Goal: Use online tool/utility: Utilize a website feature to perform a specific function

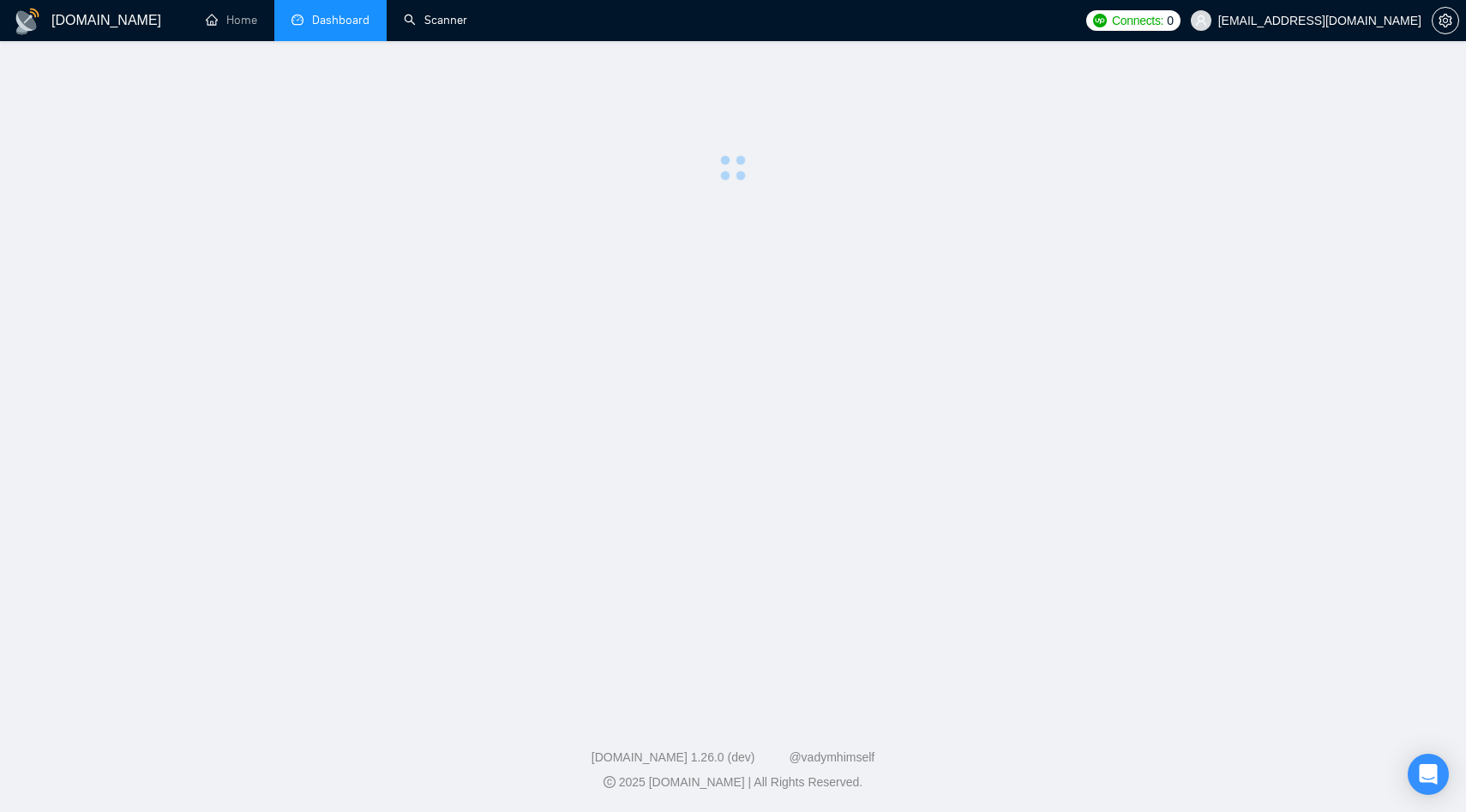
click at [426, 20] on link "Scanner" at bounding box center [435, 19] width 63 height 15
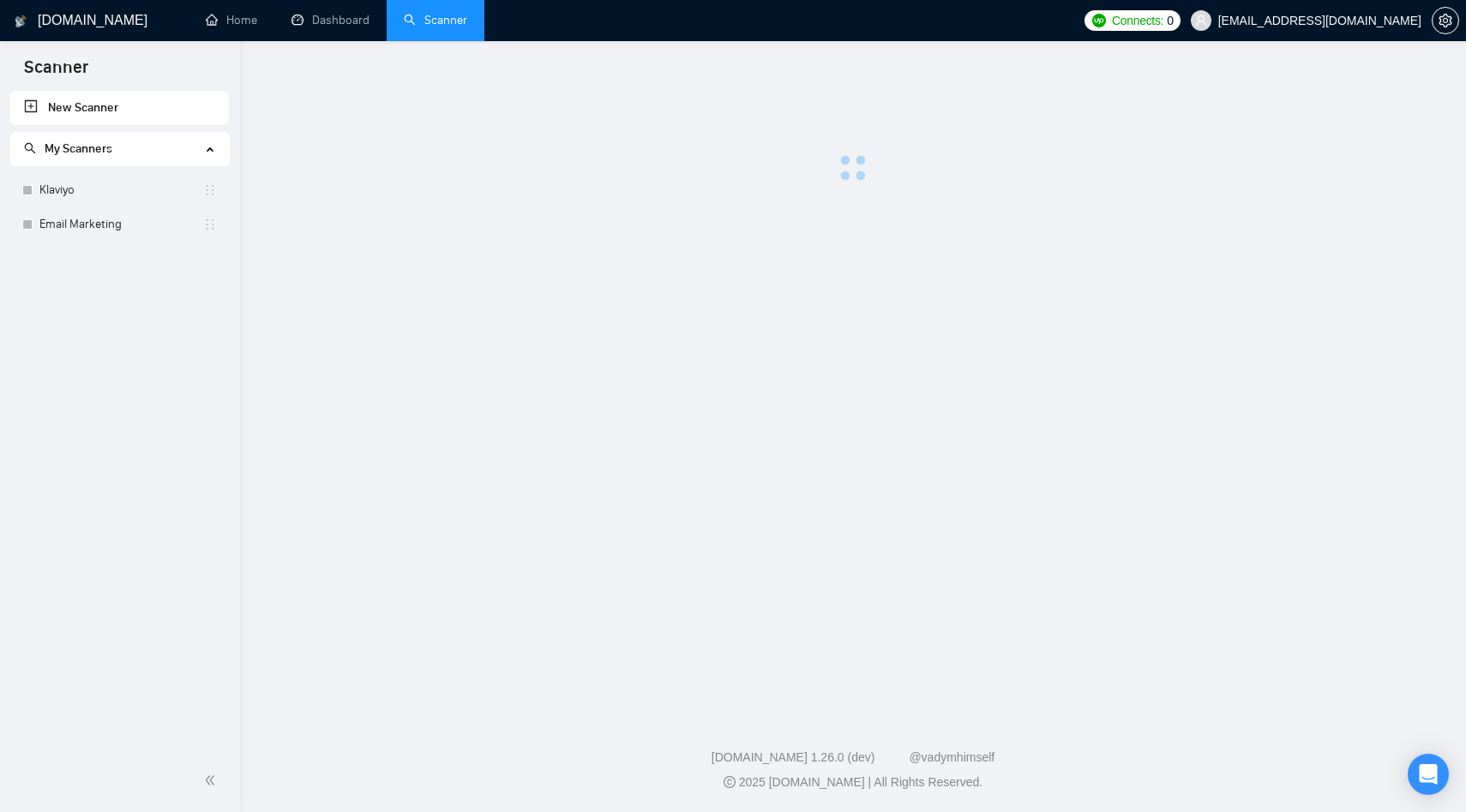
click at [216, 150] on div "My Scanners" at bounding box center [120, 149] width 219 height 34
click at [209, 151] on div "My Scanners" at bounding box center [120, 149] width 219 height 34
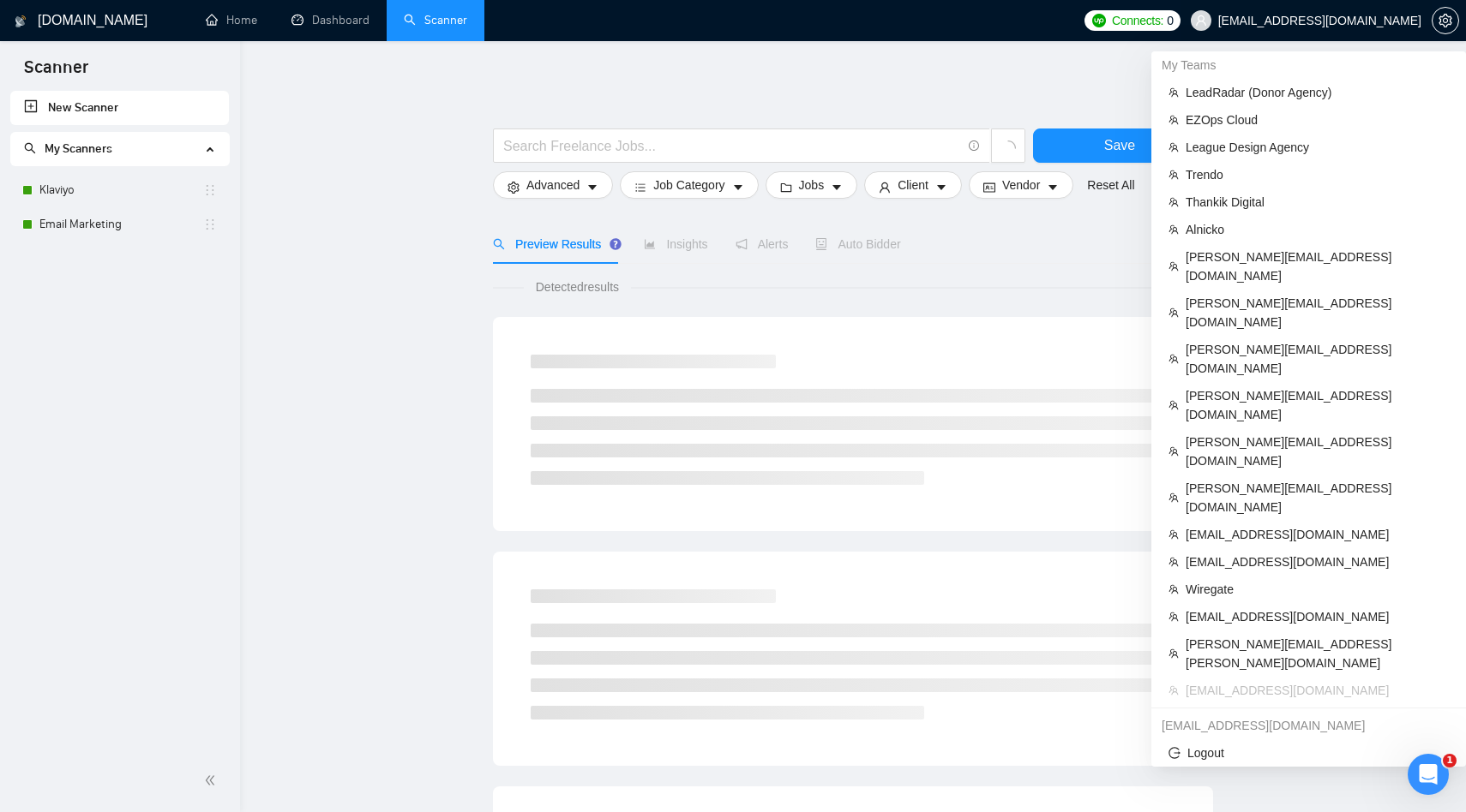
click at [1369, 20] on span "[EMAIL_ADDRESS][DOMAIN_NAME]" at bounding box center [1320, 20] width 204 height 0
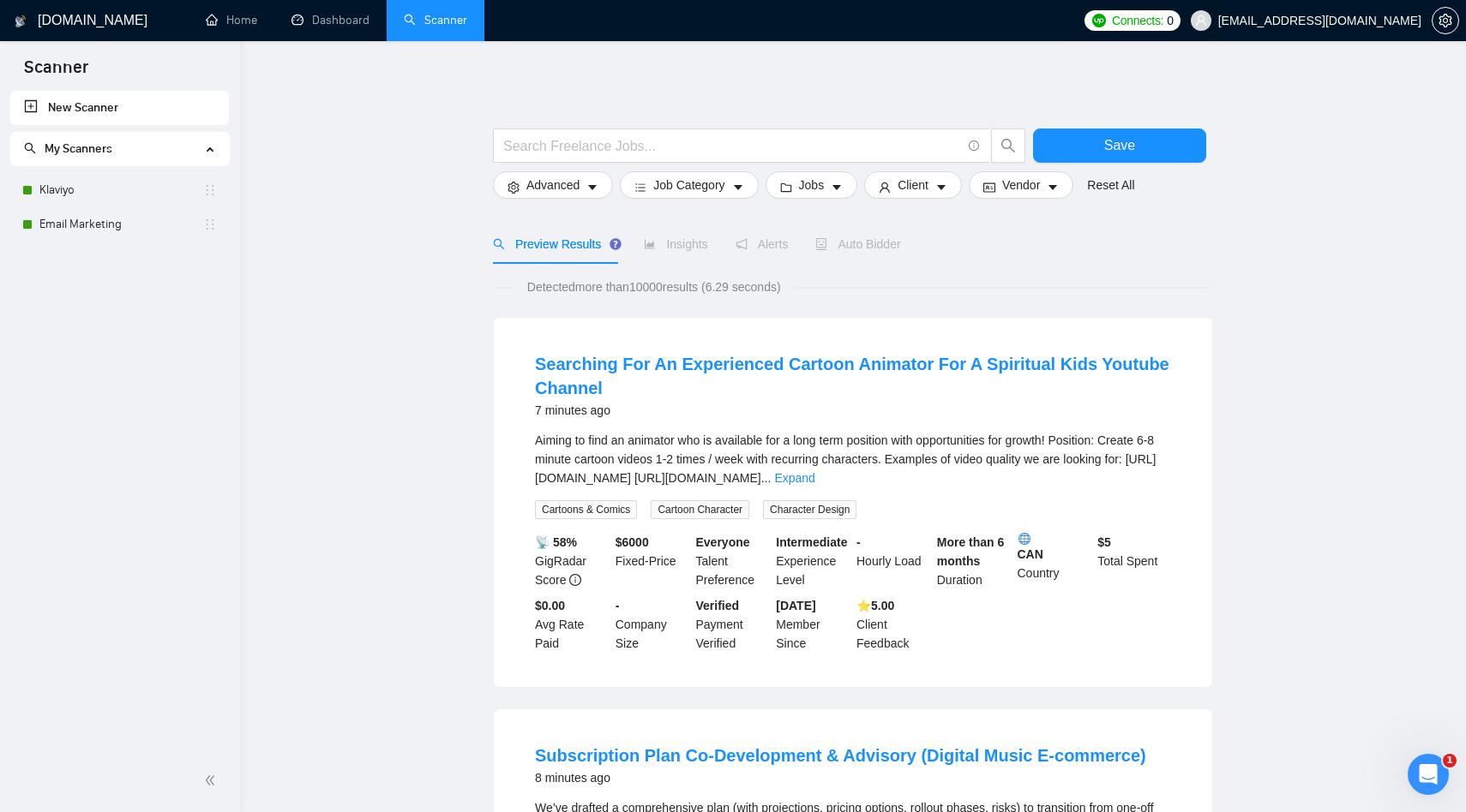
click at [1342, 31] on span "[EMAIL_ADDRESS][DOMAIN_NAME]" at bounding box center [1306, 20] width 251 height 55
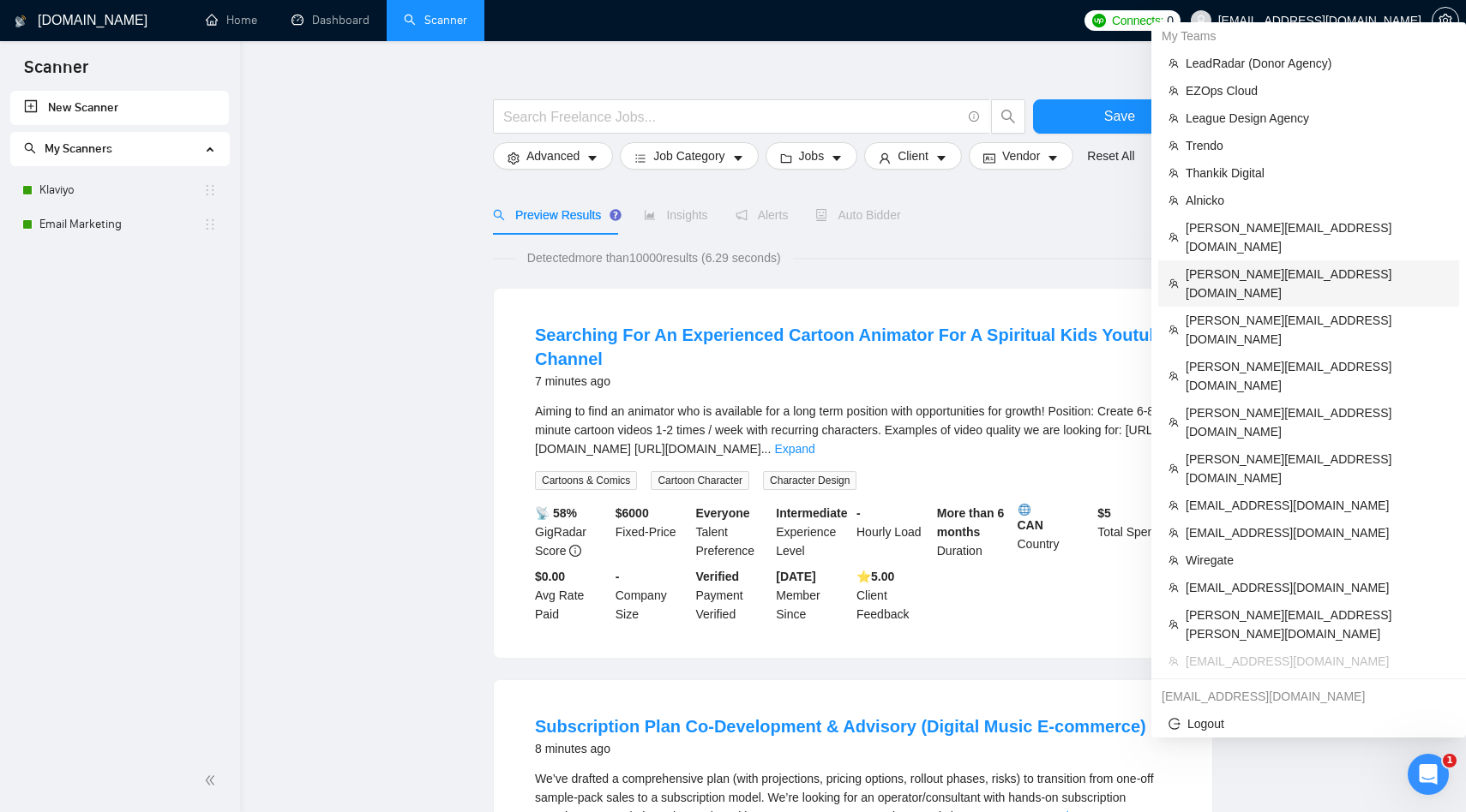
scroll to position [5, 0]
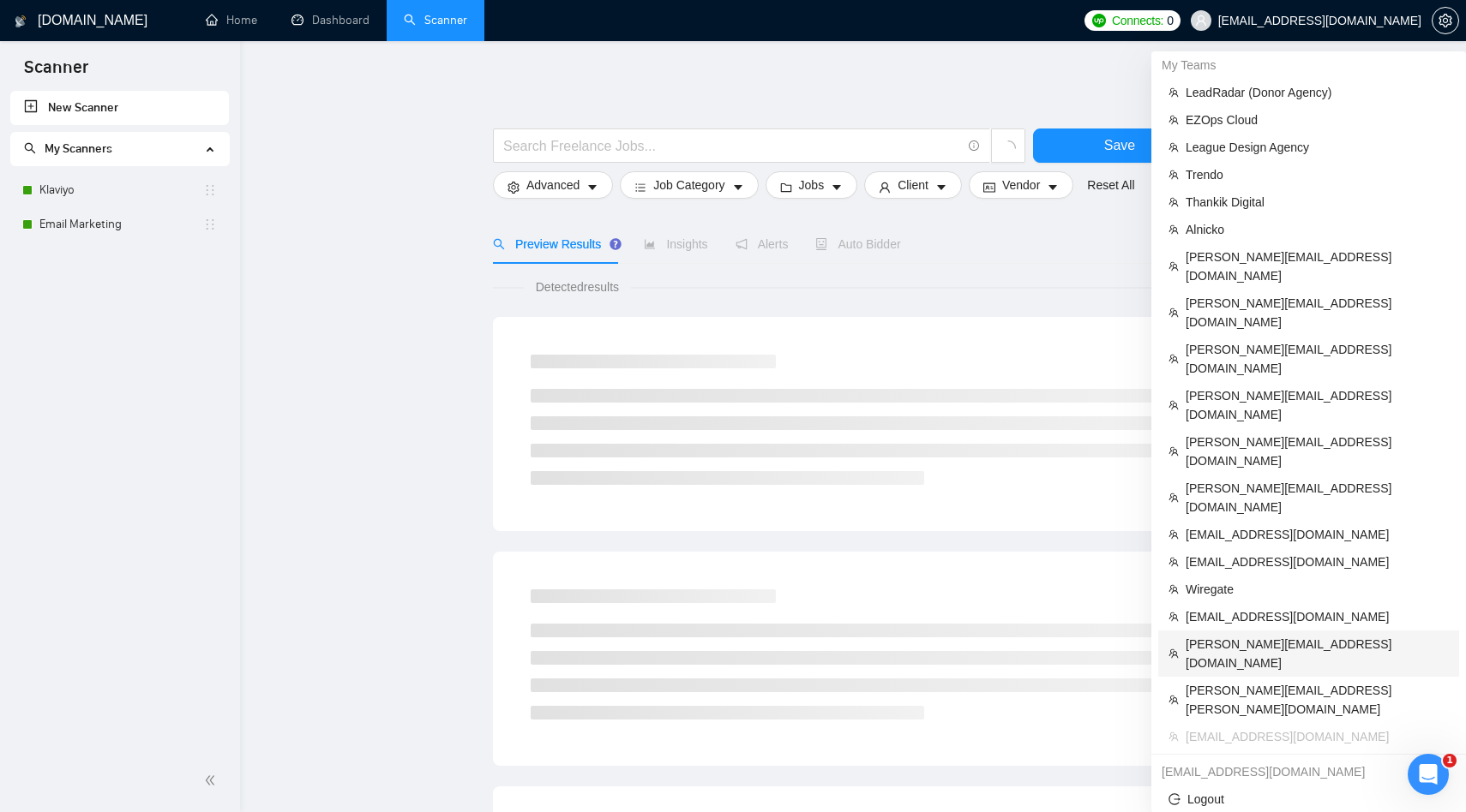
click at [1249, 635] on span "[PERSON_NAME][EMAIL_ADDRESS][DOMAIN_NAME]" at bounding box center [1317, 653] width 263 height 38
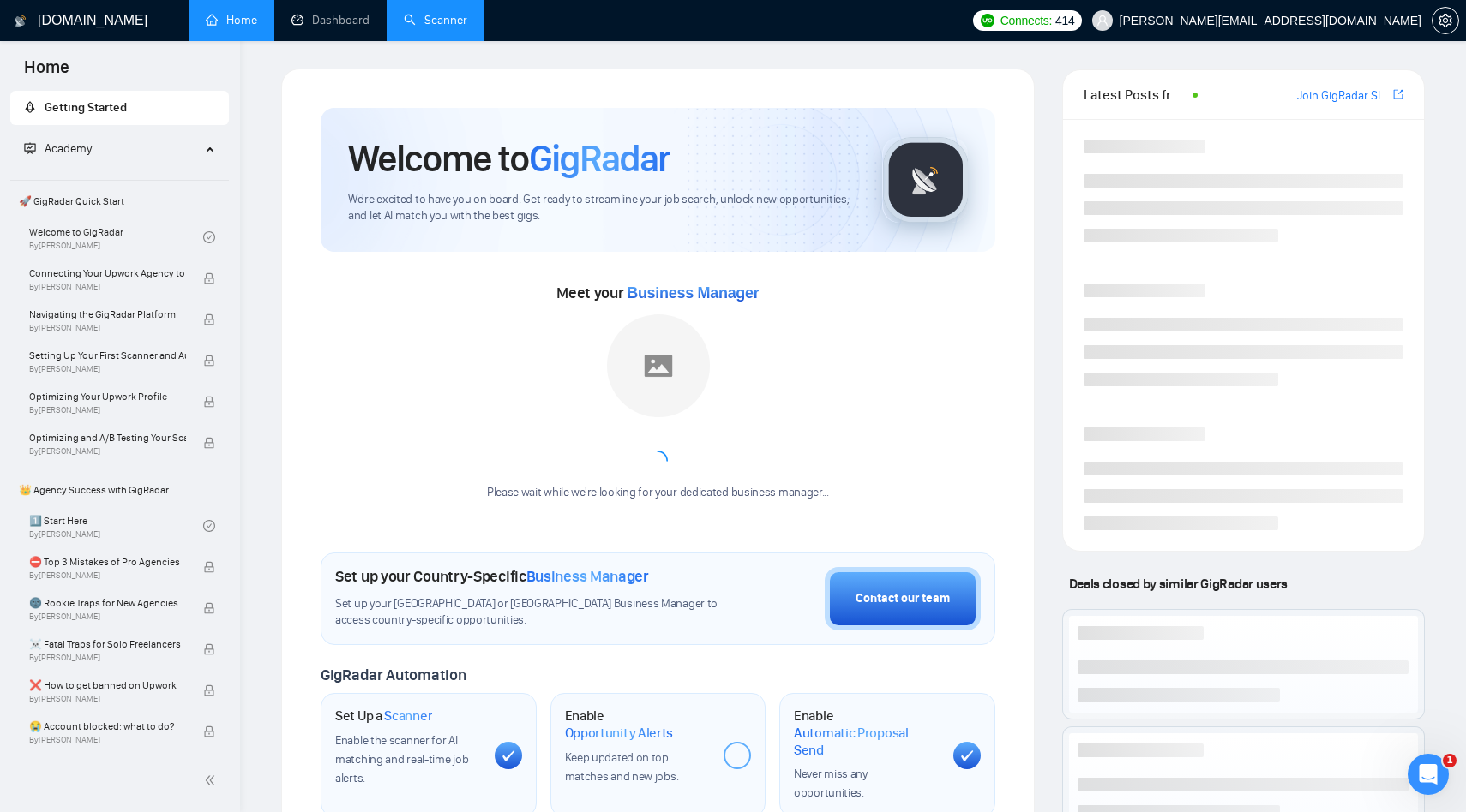
click at [440, 22] on link "Scanner" at bounding box center [435, 19] width 63 height 15
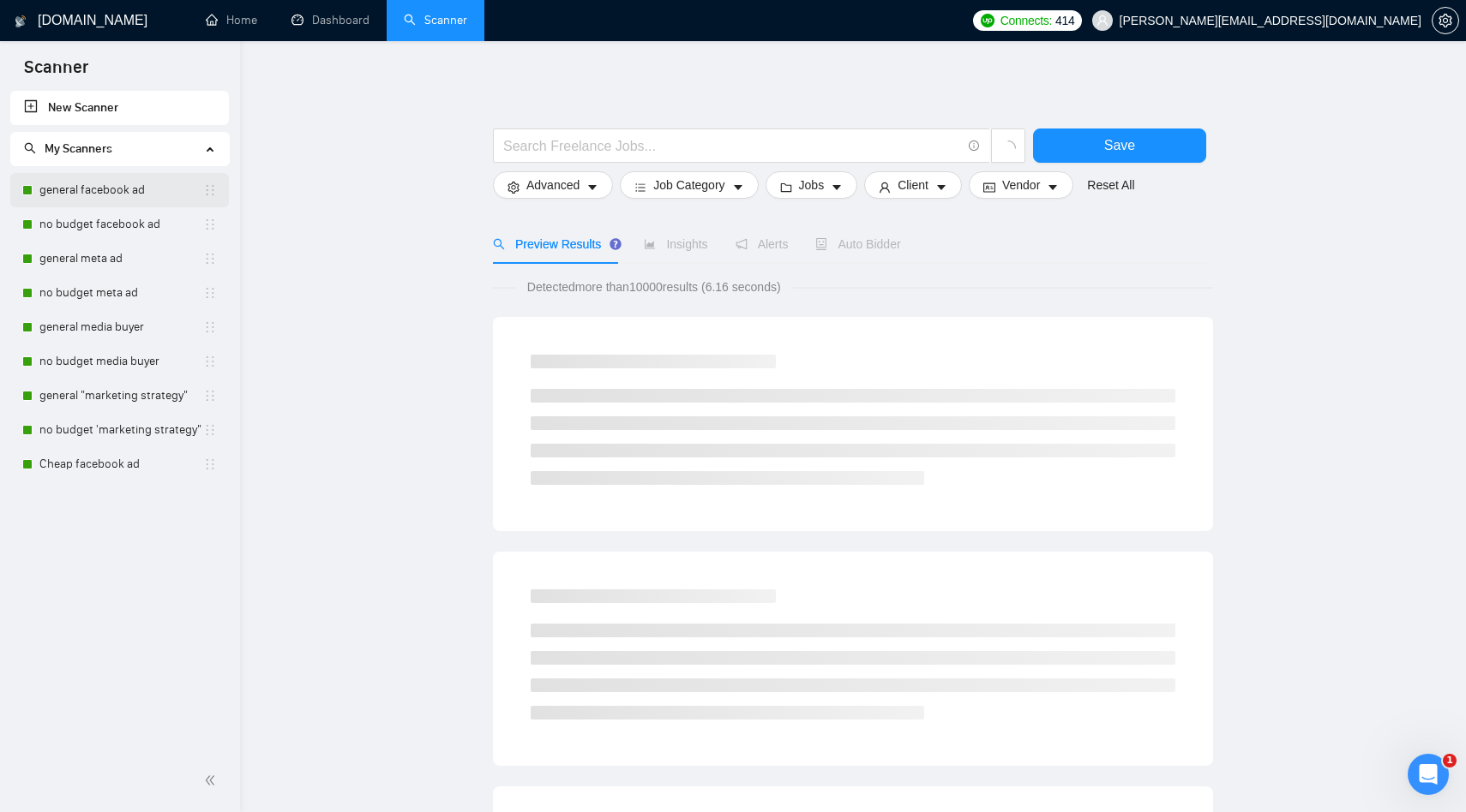
click at [96, 189] on link "general facebook ad" at bounding box center [121, 190] width 164 height 34
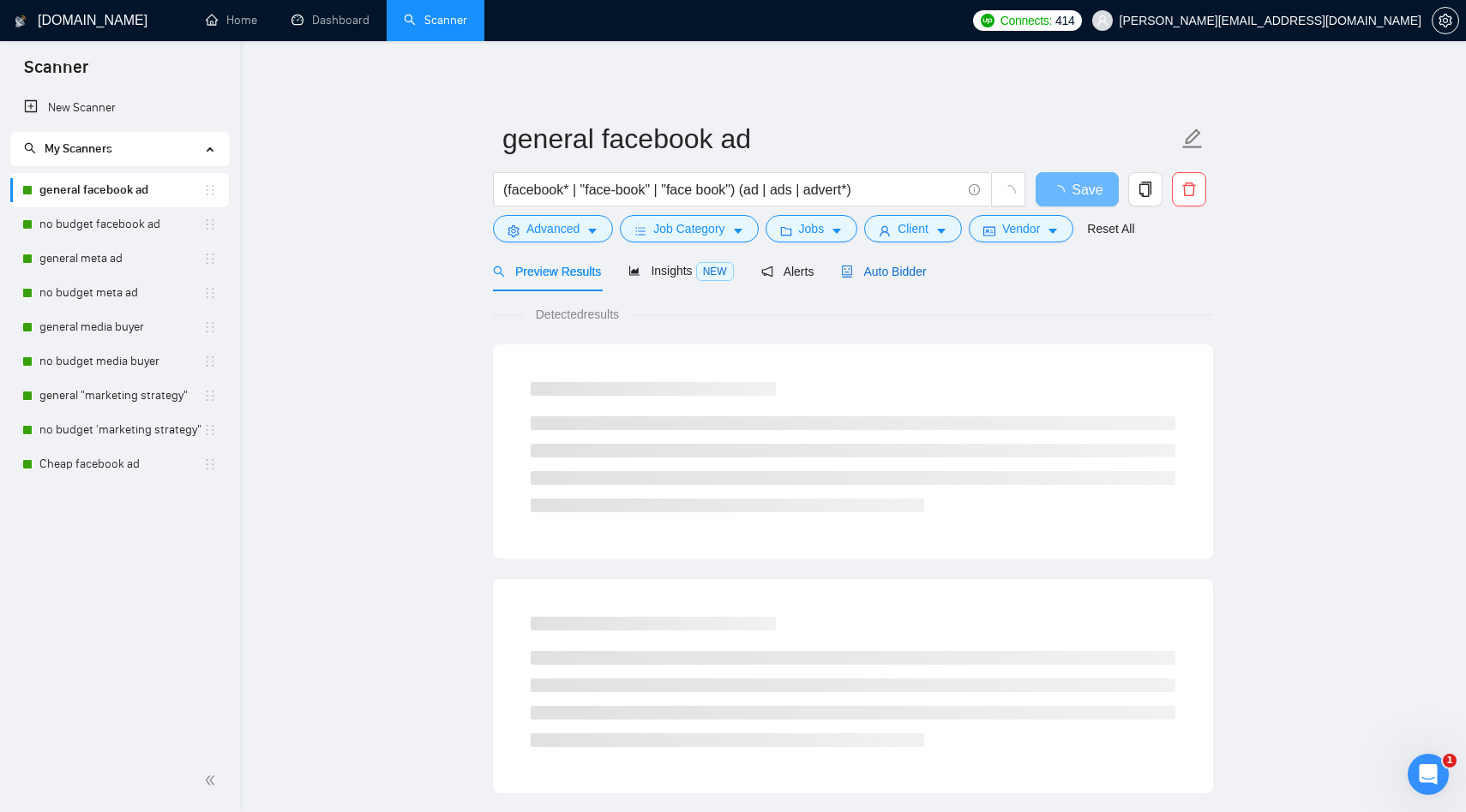
click at [877, 271] on span "Auto Bidder" at bounding box center [883, 272] width 85 height 14
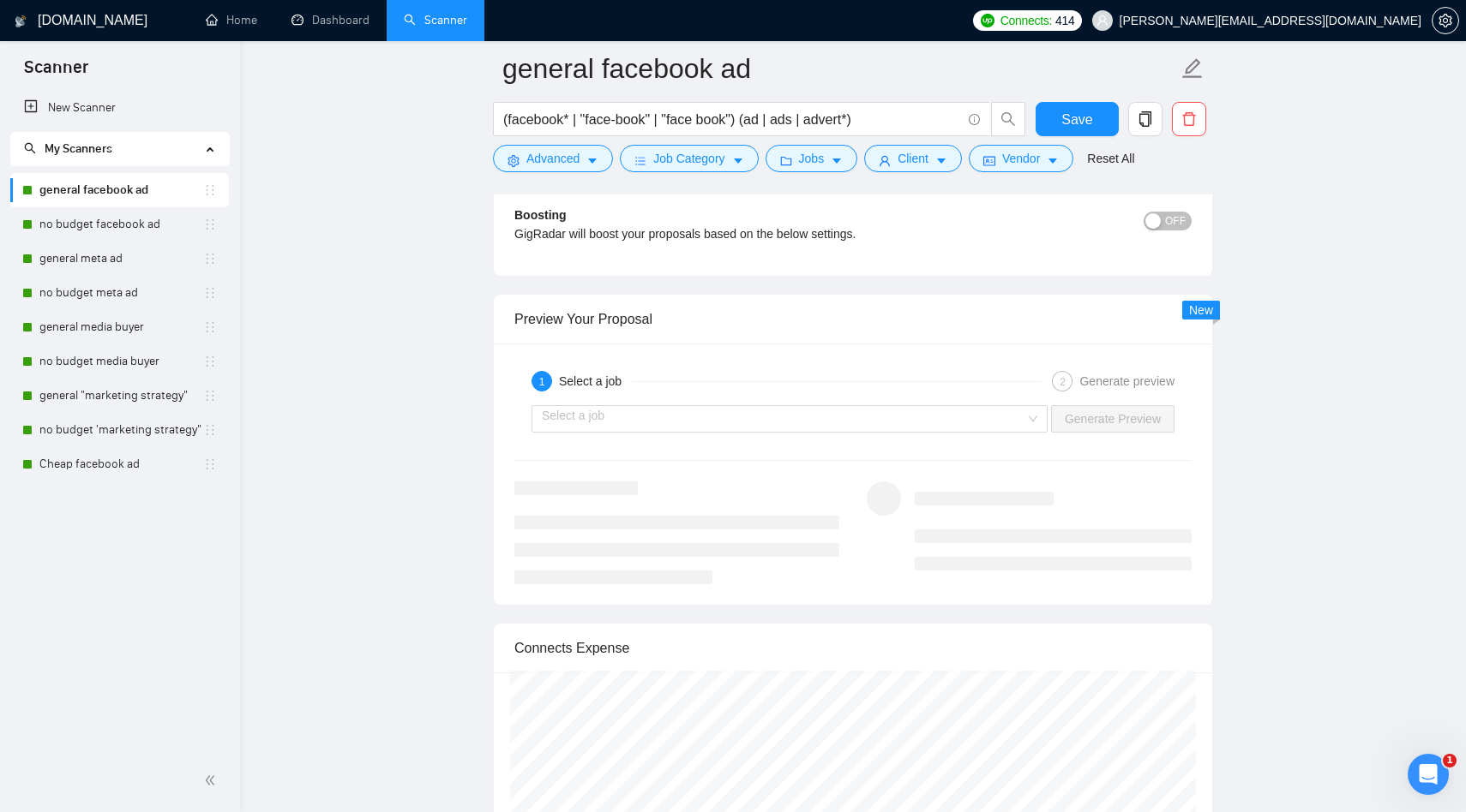
scroll to position [3071, 0]
click at [1006, 421] on input "search" at bounding box center [783, 417] width 483 height 25
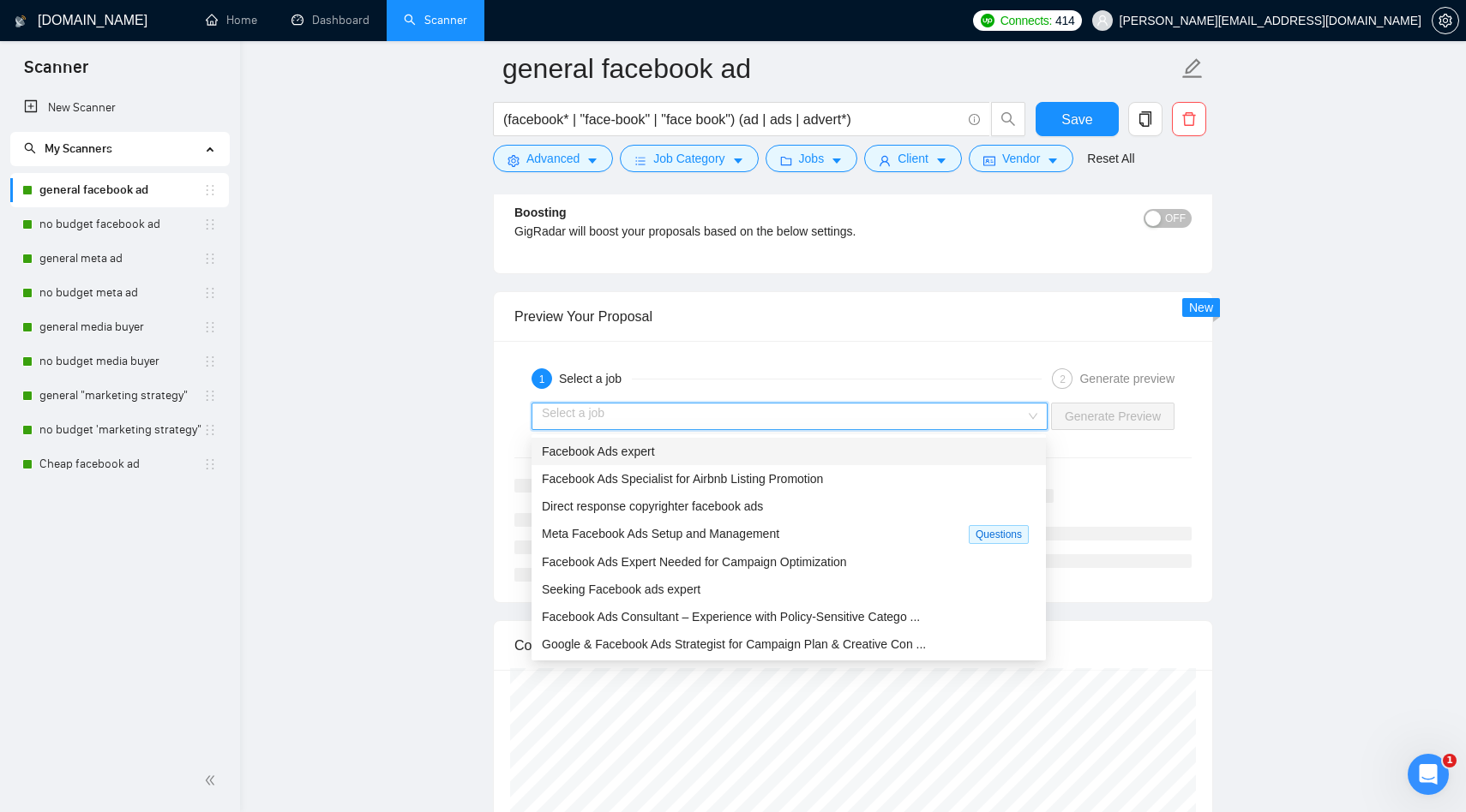
click at [945, 459] on div "Facebook Ads expert" at bounding box center [788, 451] width 494 height 18
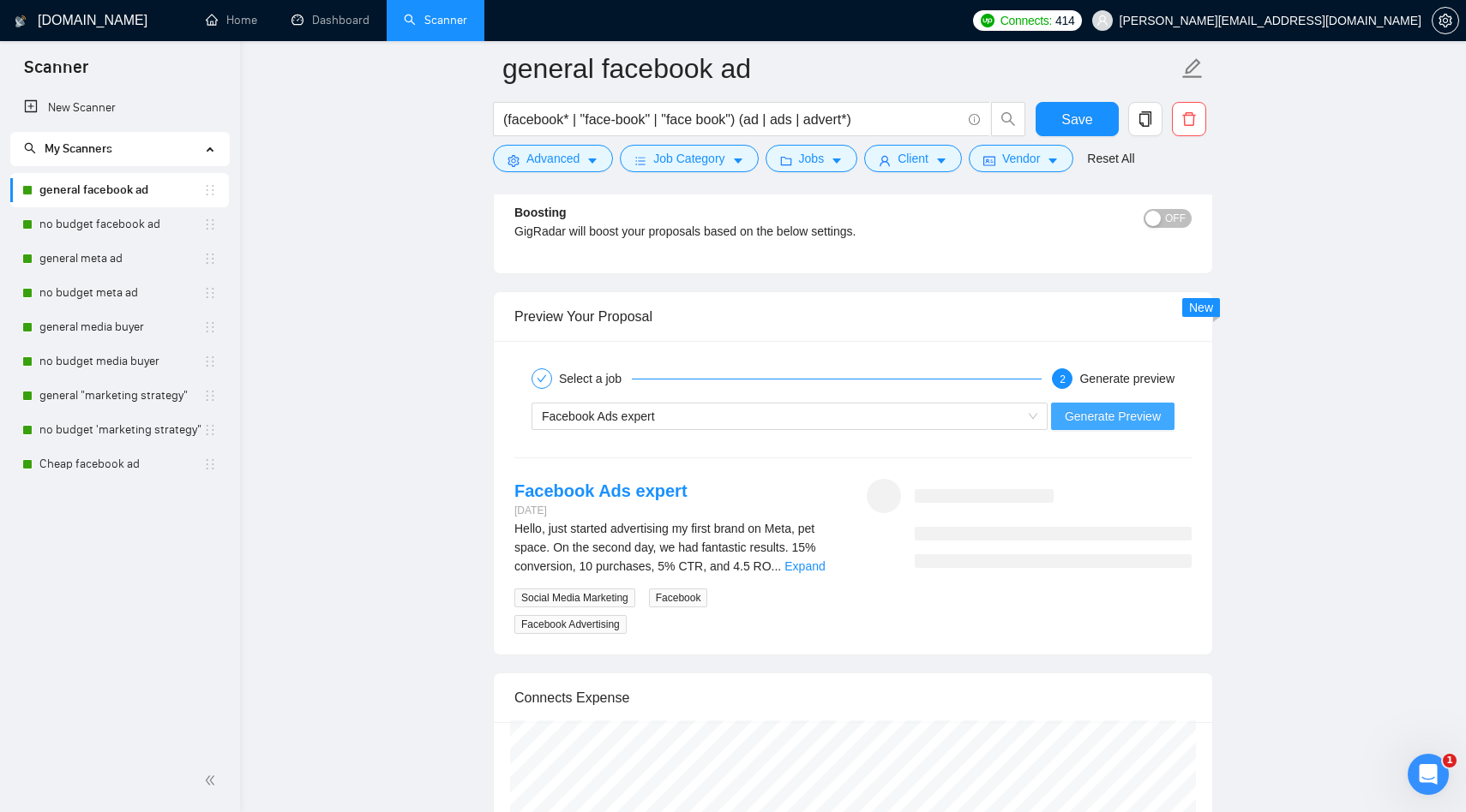
click at [1107, 416] on span "Generate Preview" at bounding box center [1112, 416] width 96 height 18
click at [822, 567] on link "Expand" at bounding box center [804, 567] width 40 height 14
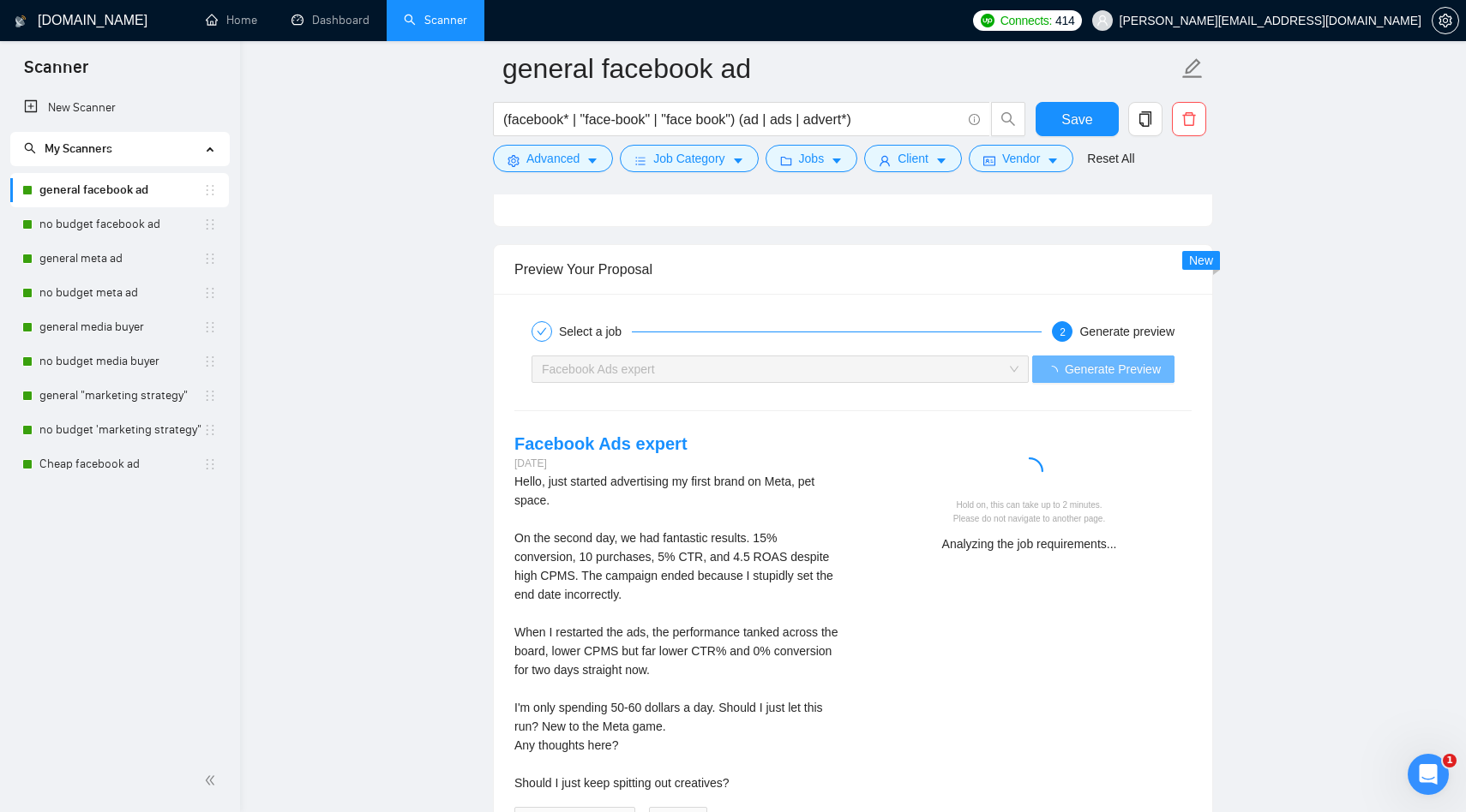
scroll to position [3145, 0]
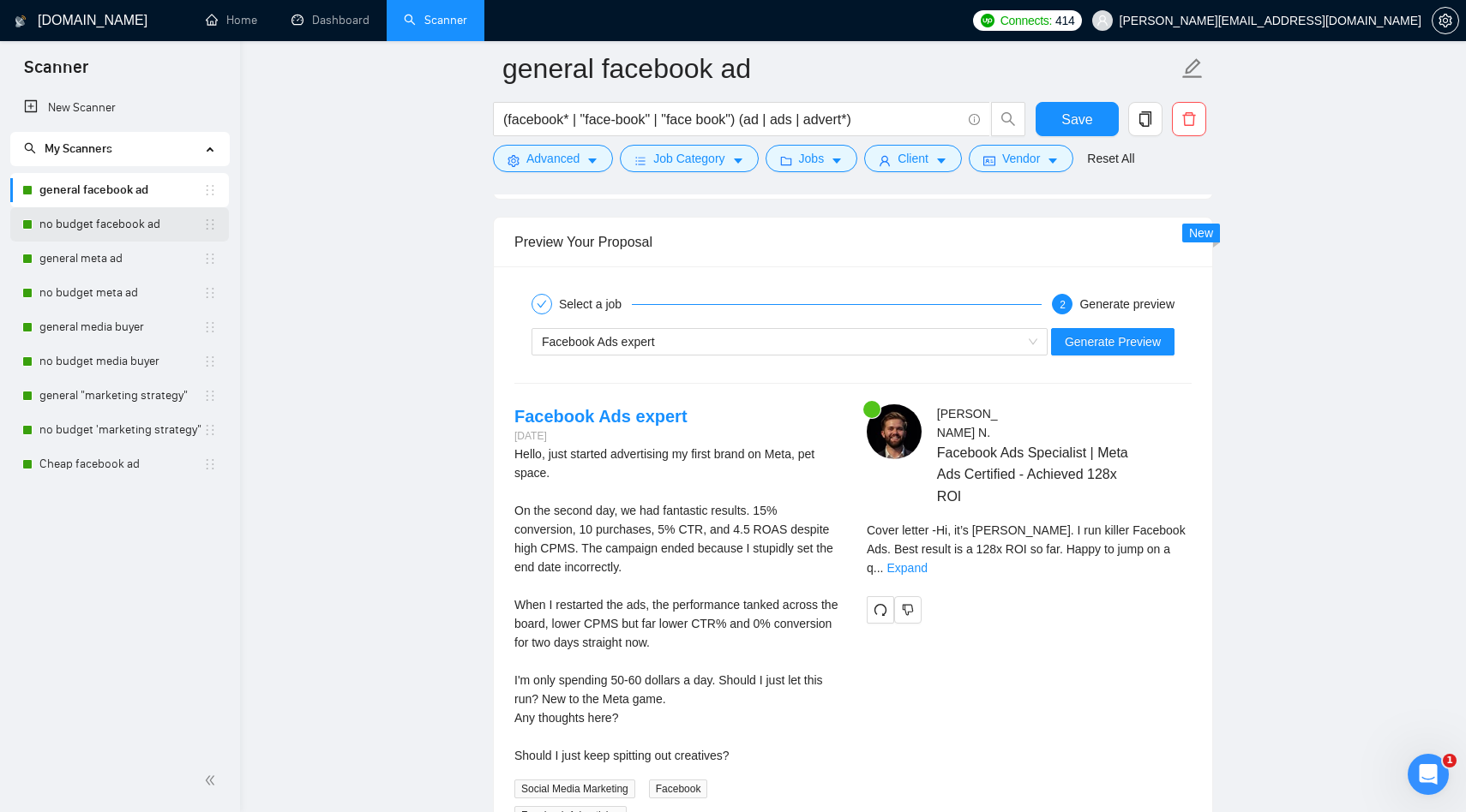
click at [133, 226] on link "no budget facebook ad" at bounding box center [121, 224] width 164 height 34
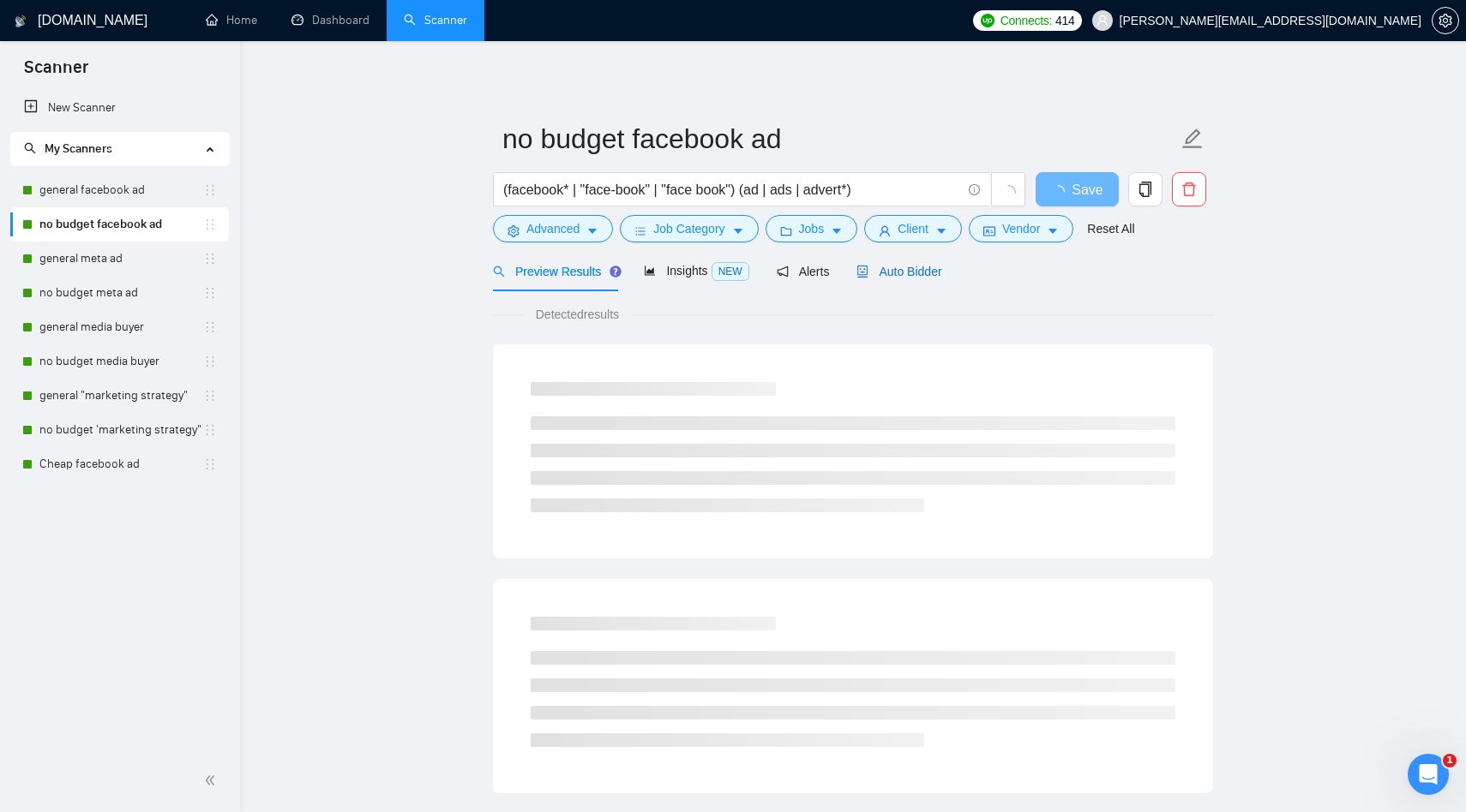
click at [898, 265] on span "Auto Bidder" at bounding box center [898, 272] width 85 height 14
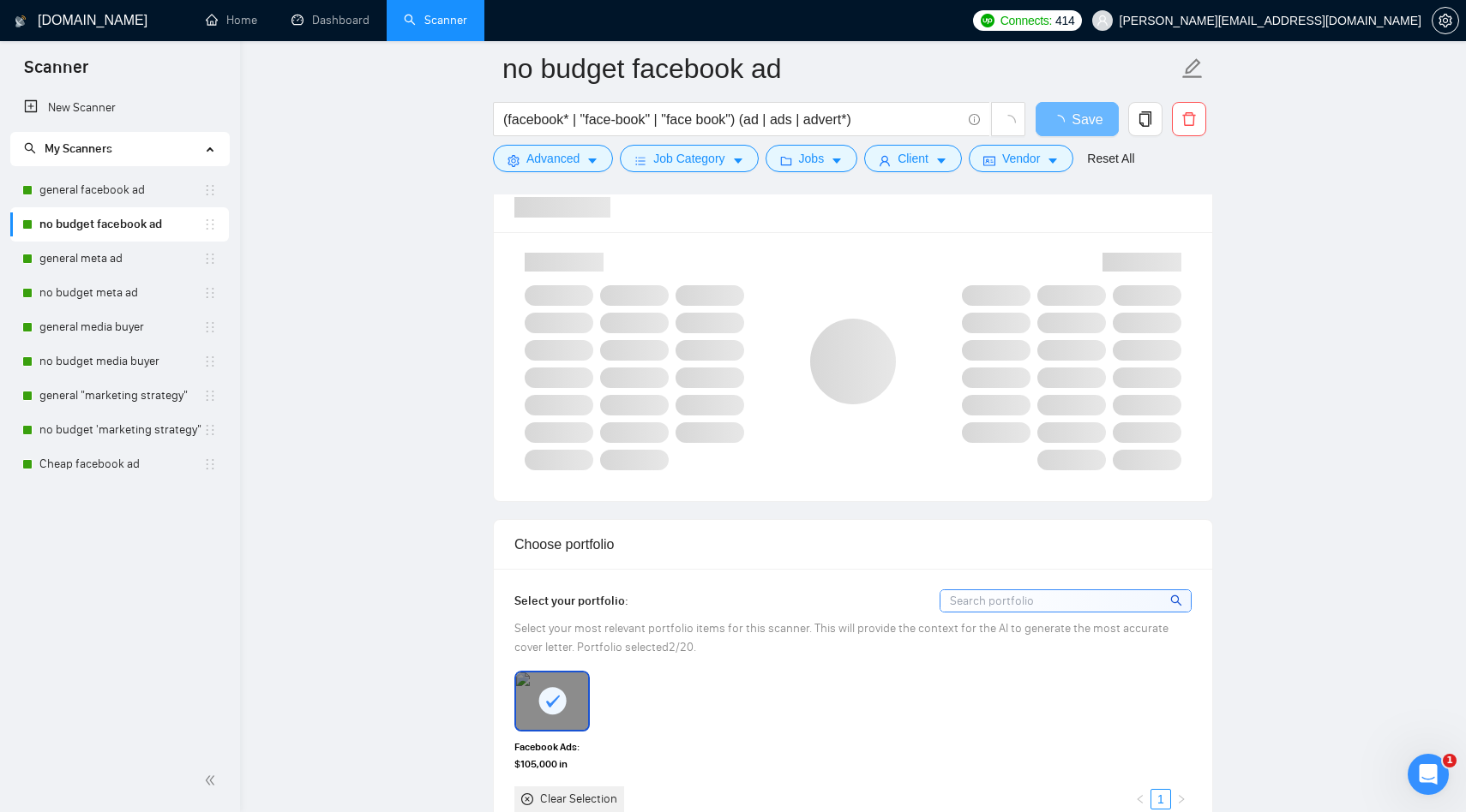
scroll to position [930, 0]
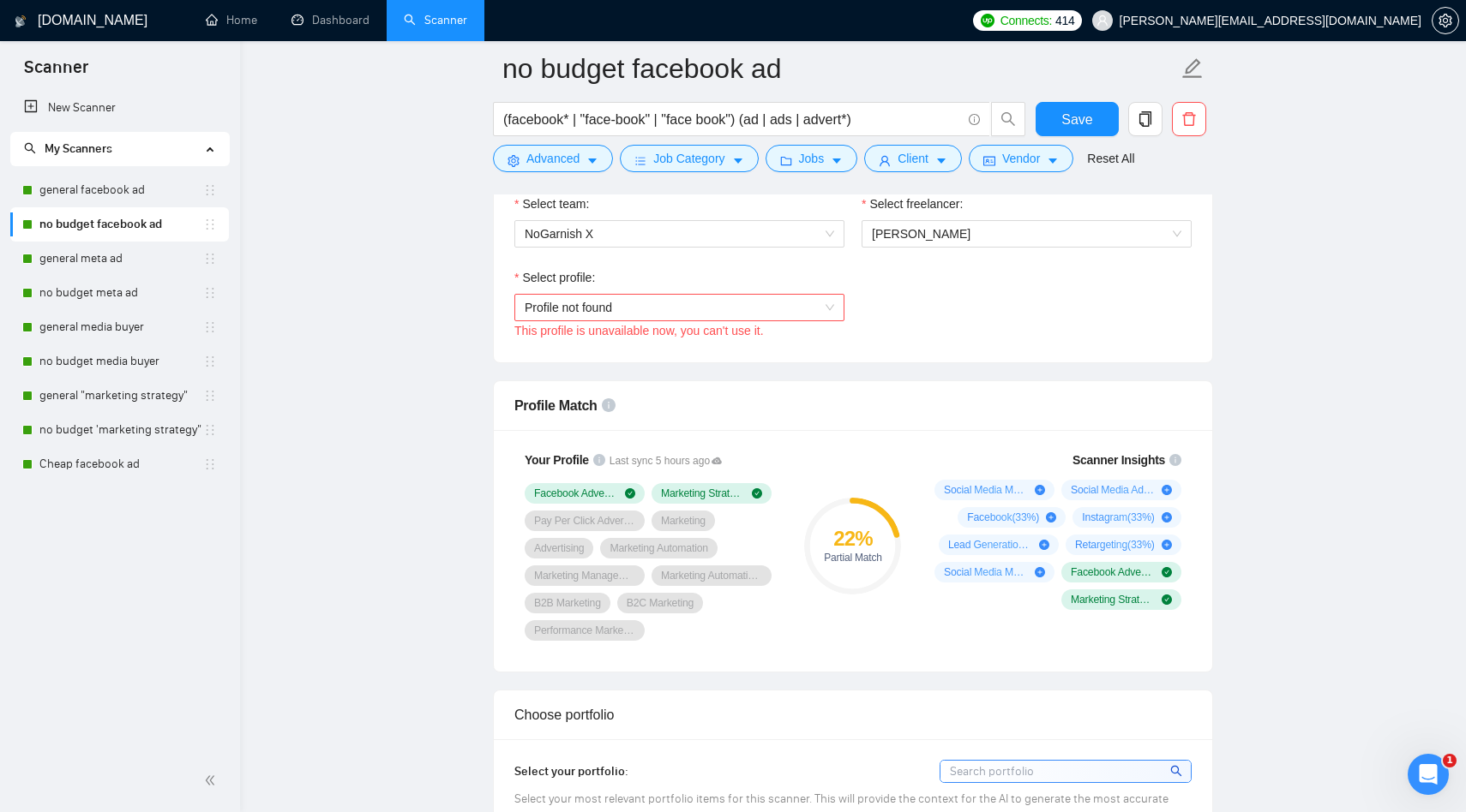
click at [538, 305] on span "Profile not found" at bounding box center [680, 308] width 310 height 25
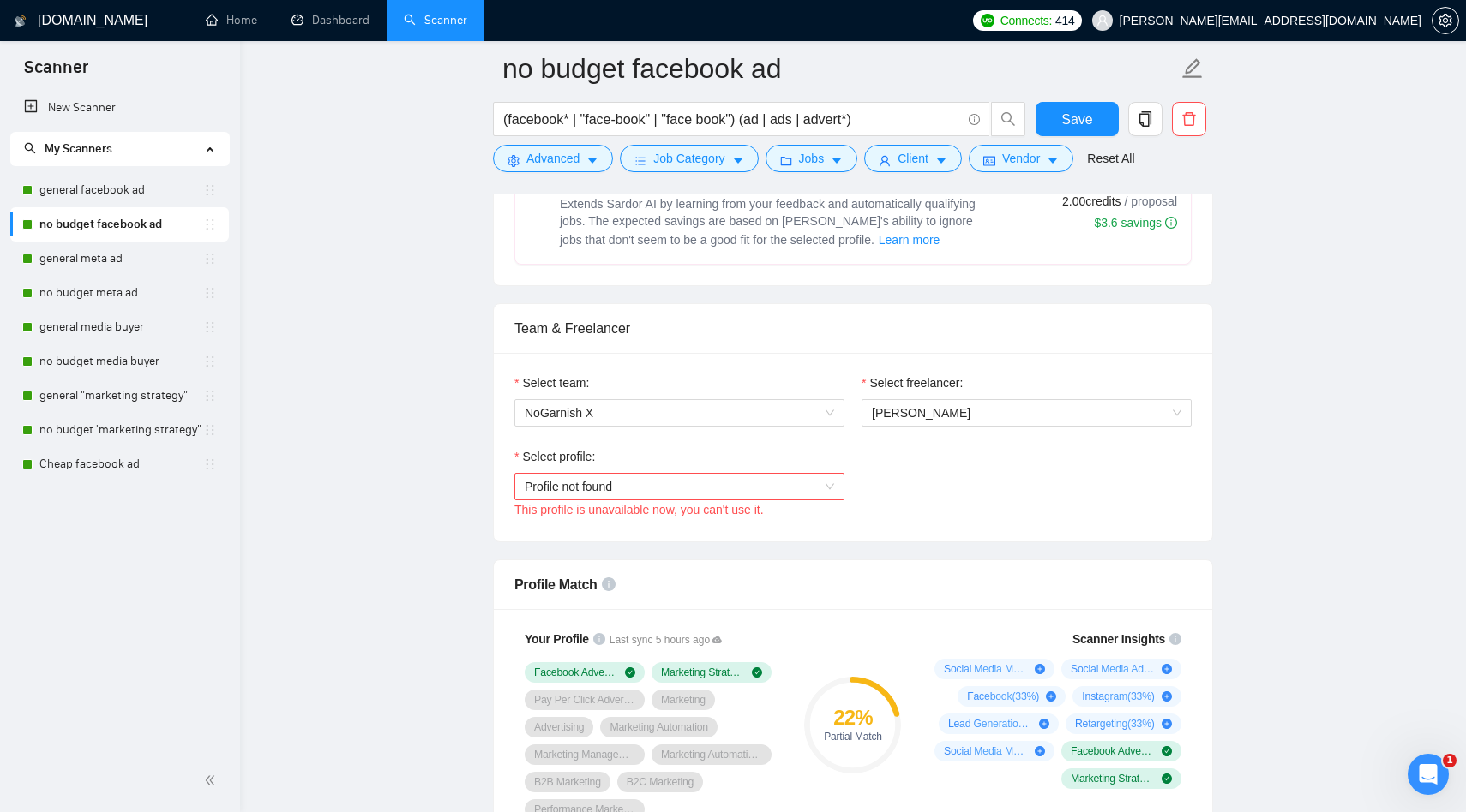
scroll to position [753, 0]
click at [126, 249] on link "general meta ad" at bounding box center [121, 258] width 164 height 34
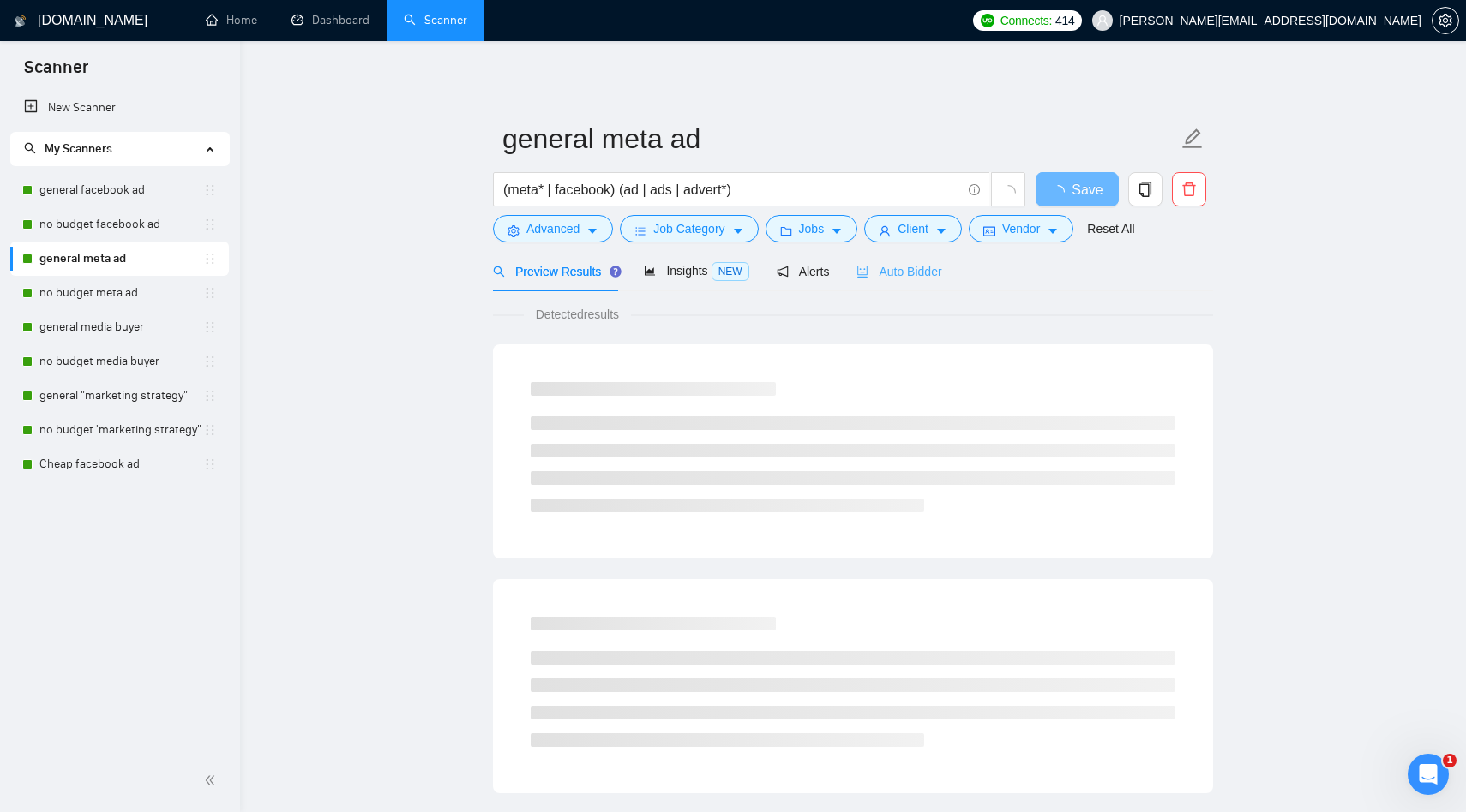
click at [924, 281] on div "Auto Bidder" at bounding box center [898, 271] width 85 height 40
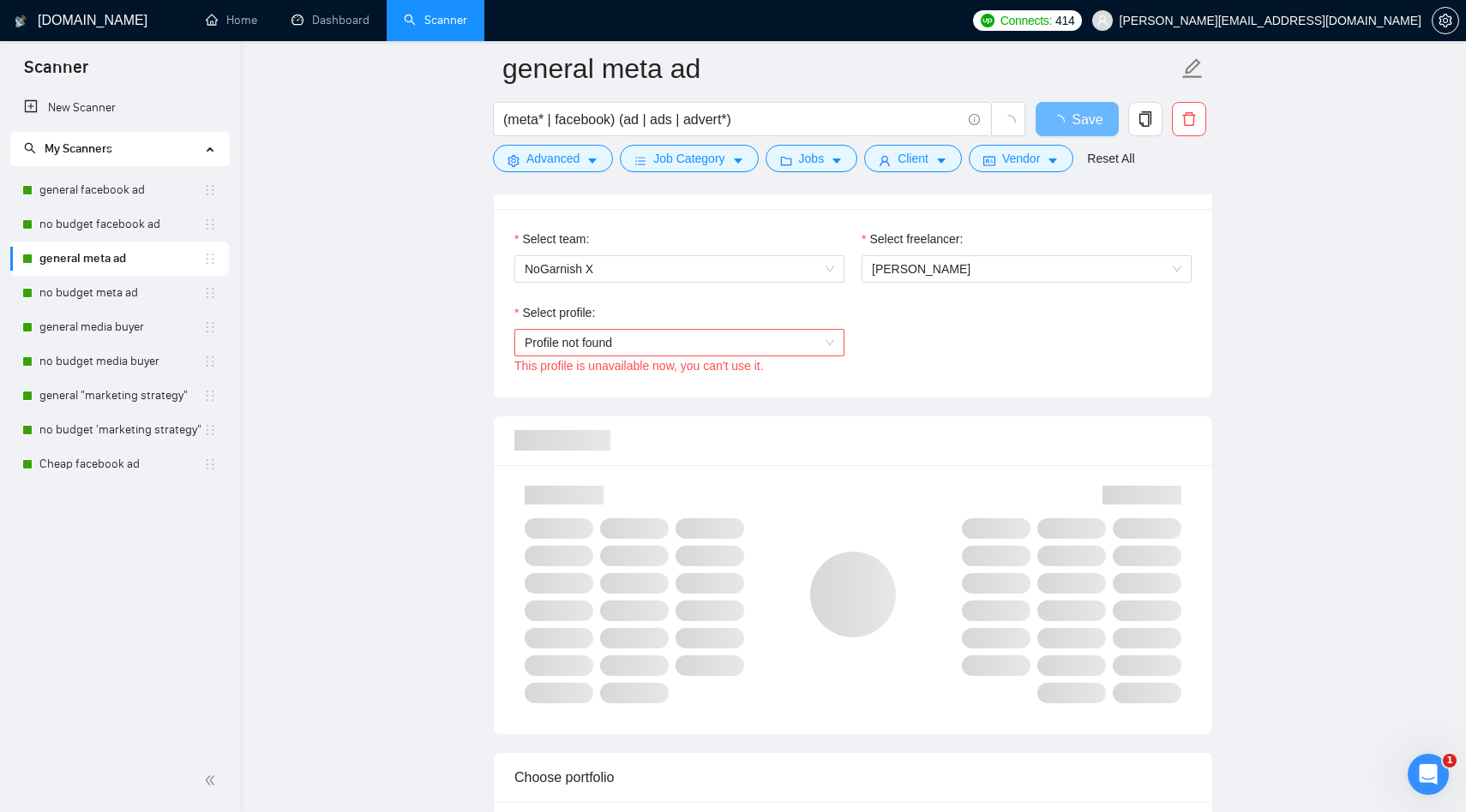
scroll to position [896, 0]
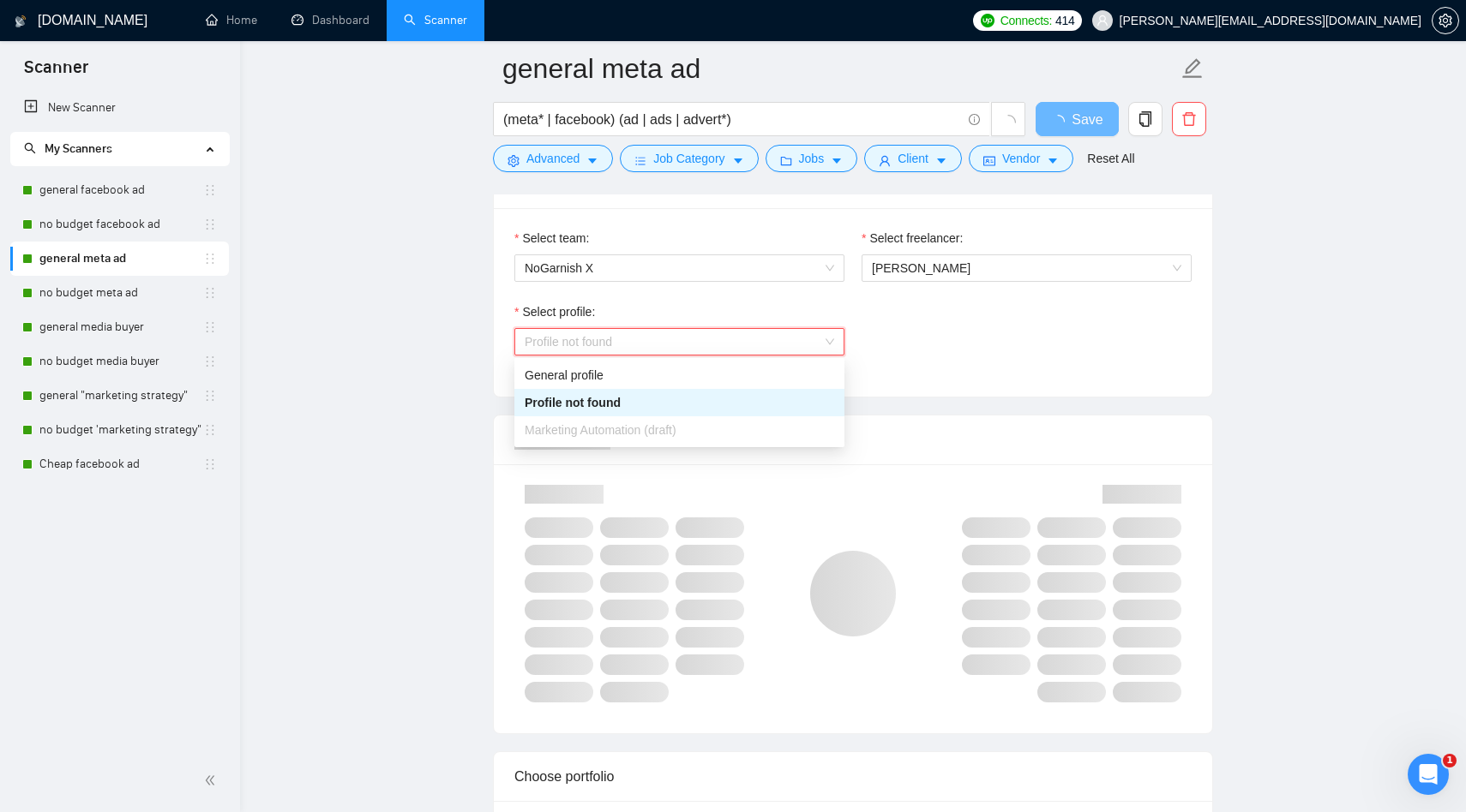
click at [810, 337] on span "Profile not found" at bounding box center [680, 342] width 310 height 25
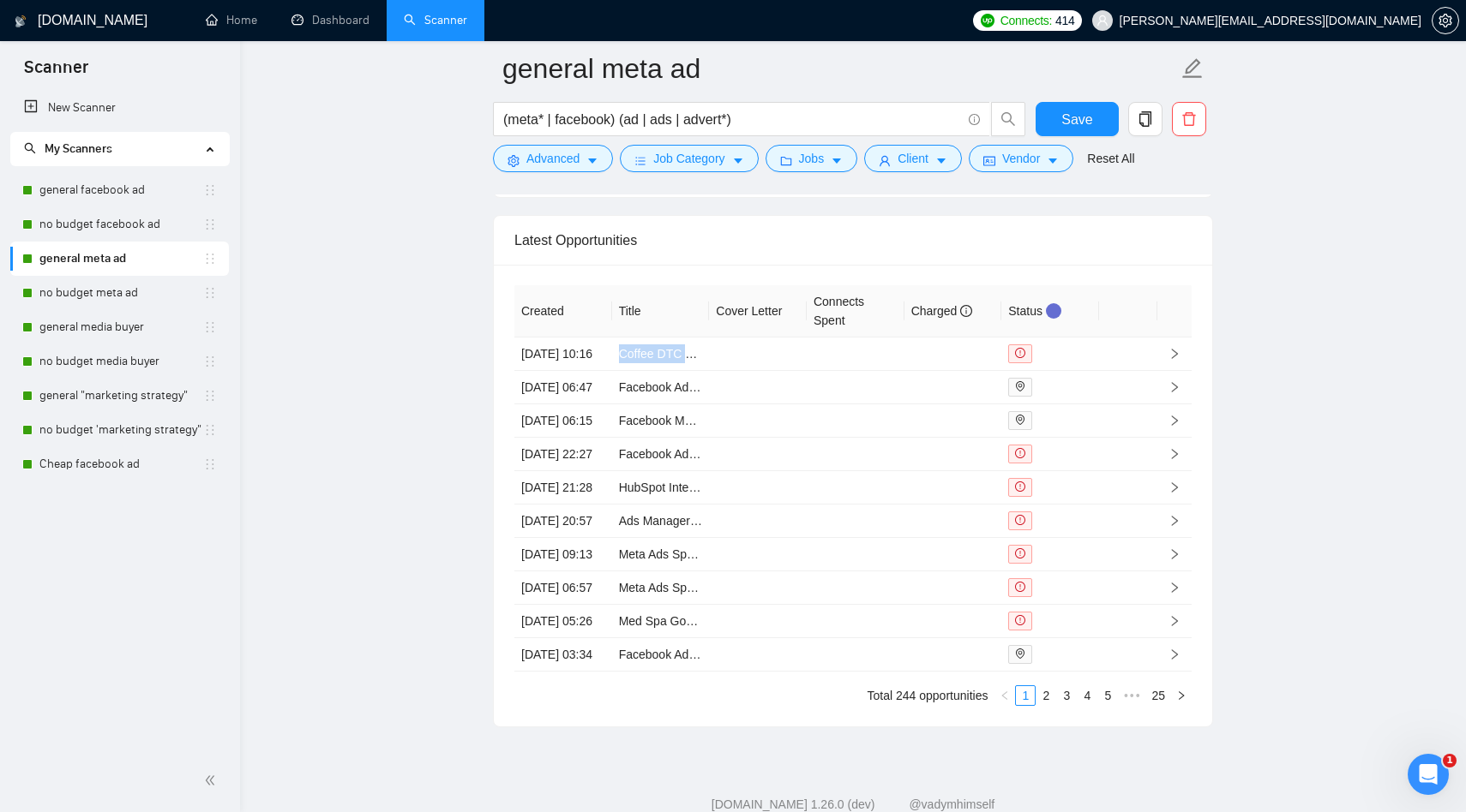
scroll to position [4364, 0]
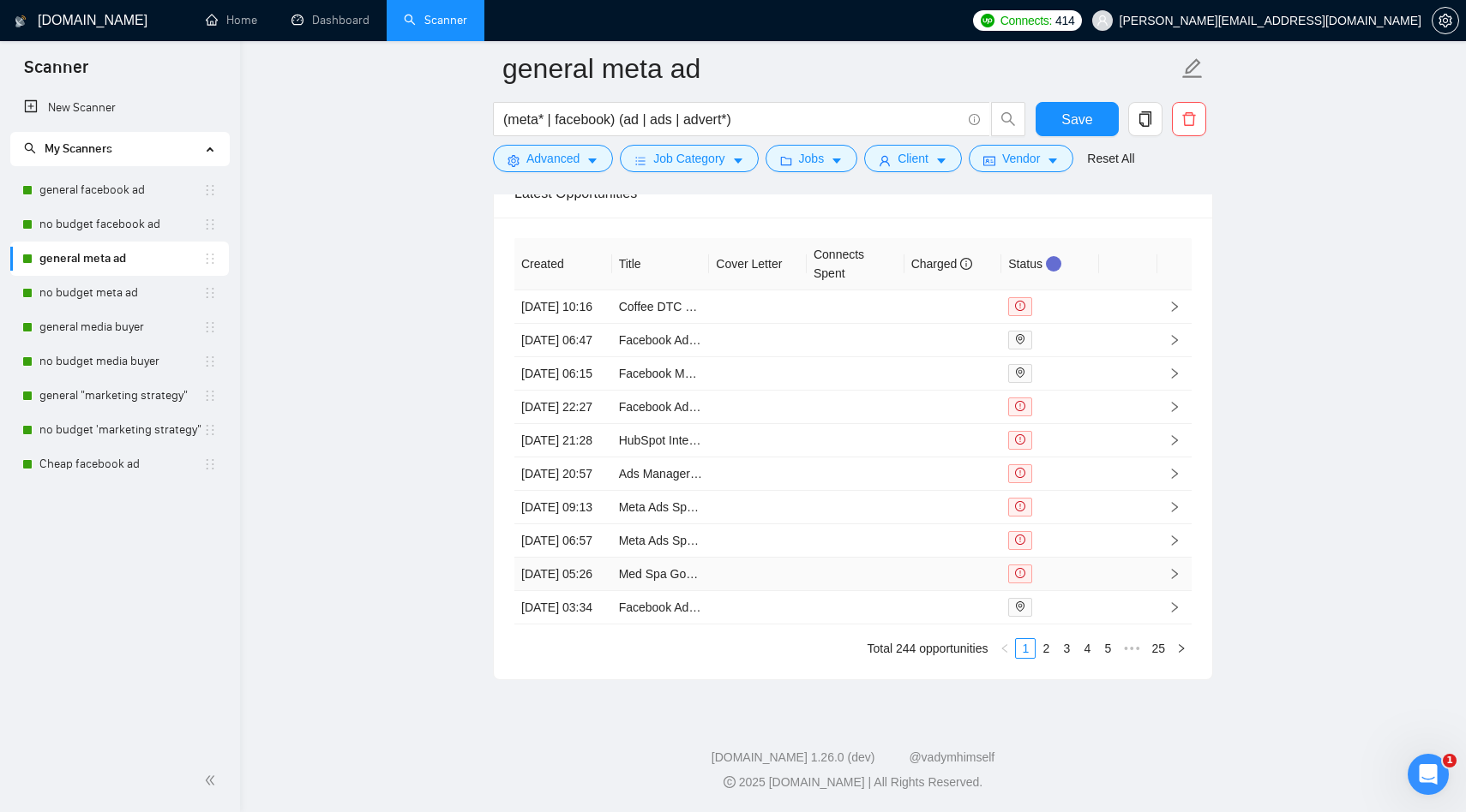
click at [605, 558] on td "[DATE] 05:26" at bounding box center [563, 574] width 97 height 33
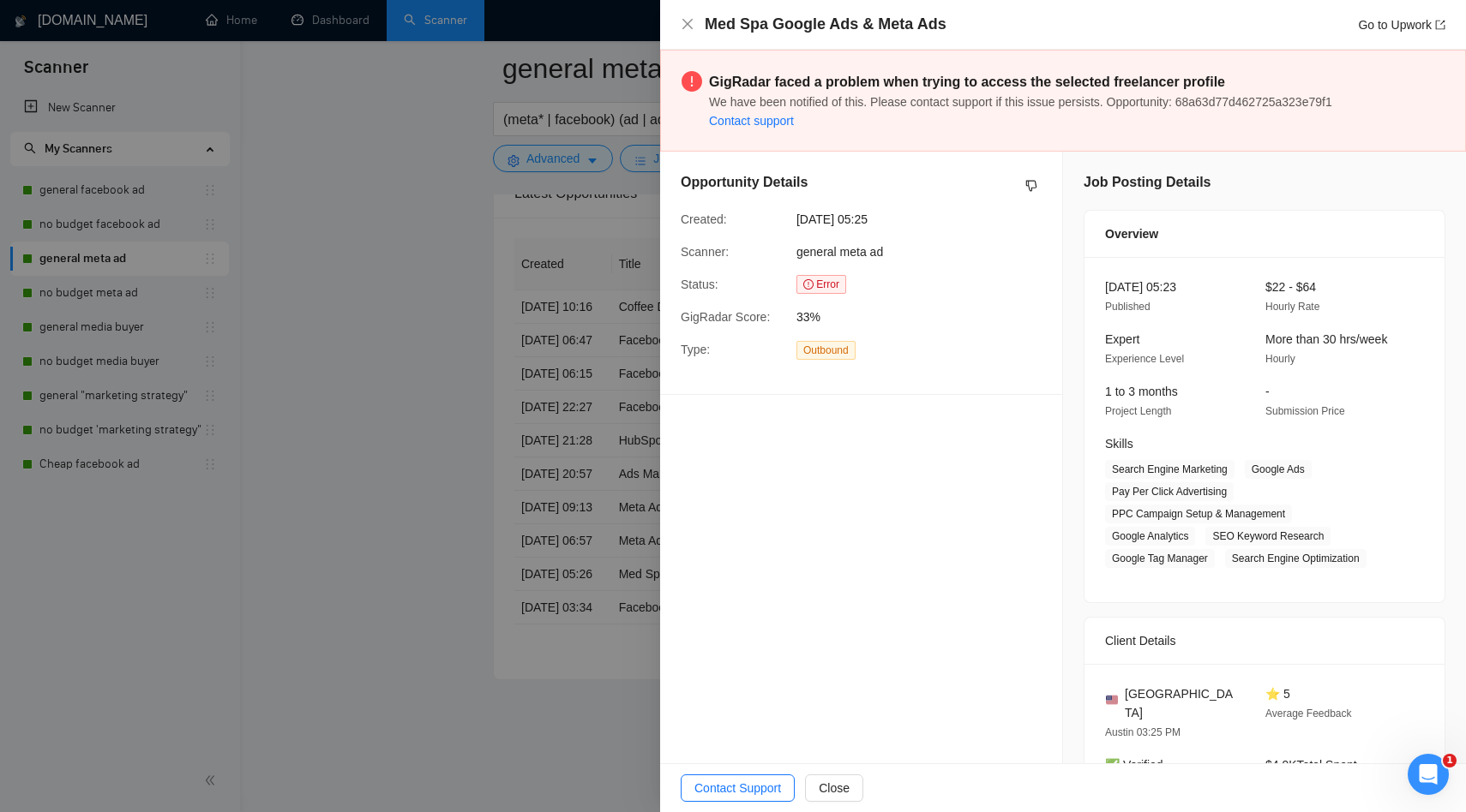
click at [530, 494] on div at bounding box center [733, 406] width 1466 height 812
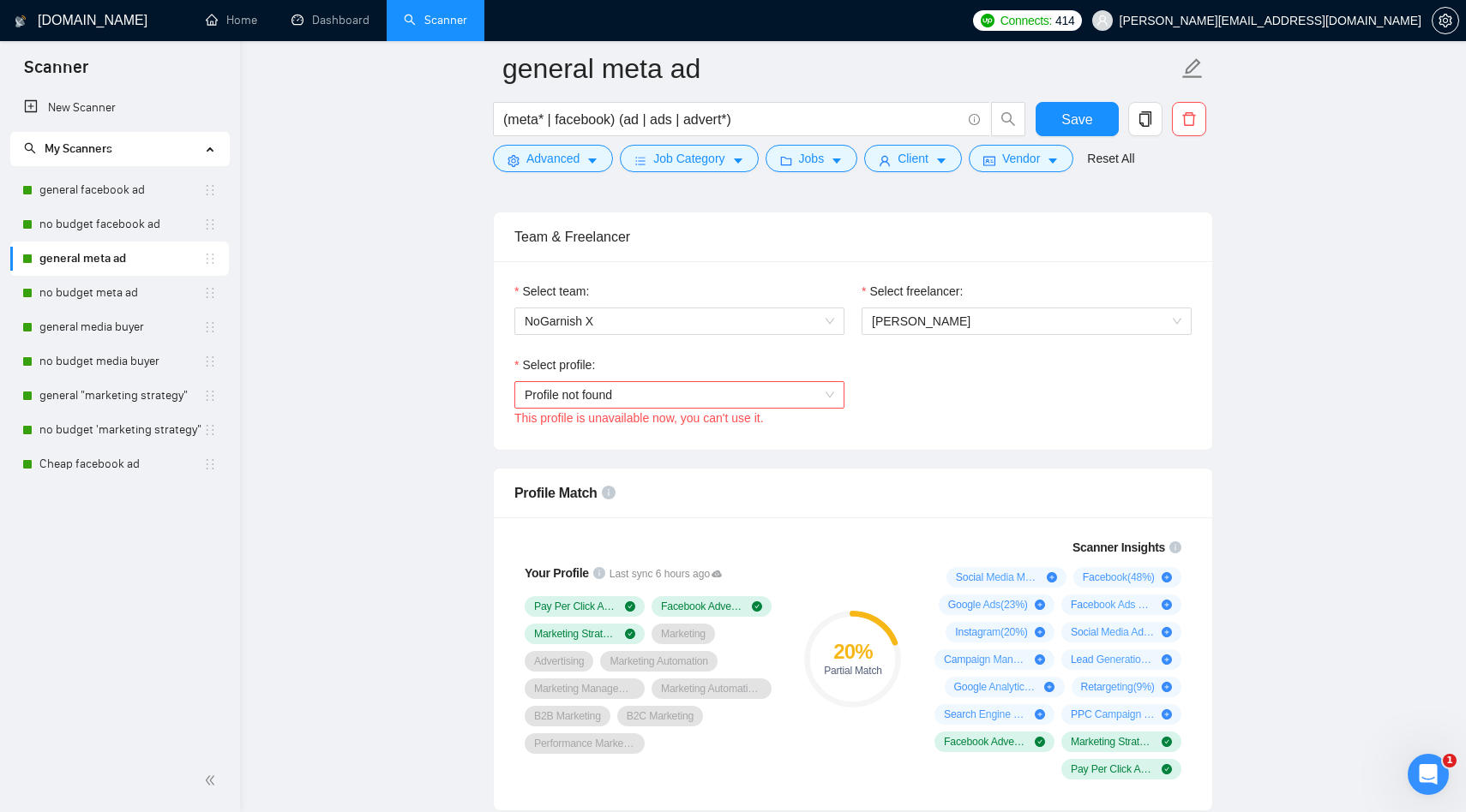
scroll to position [845, 0]
click at [841, 390] on div "Profile not found" at bounding box center [679, 392] width 330 height 27
